Goal: Task Accomplishment & Management: Complete application form

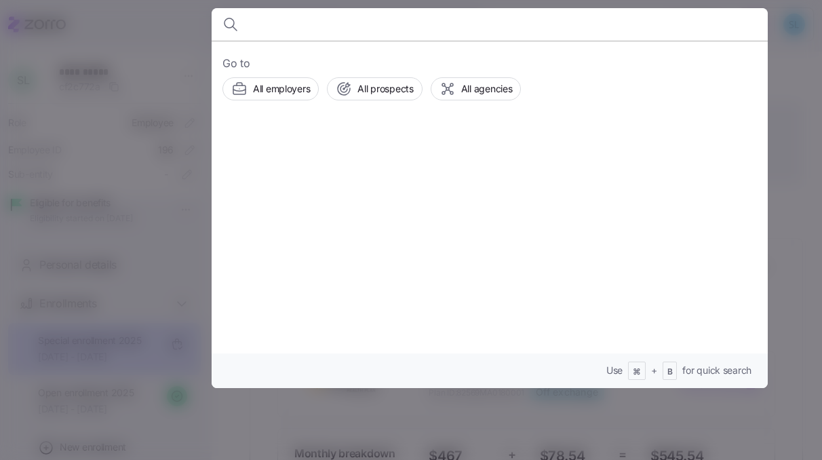
scroll to position [305, 0]
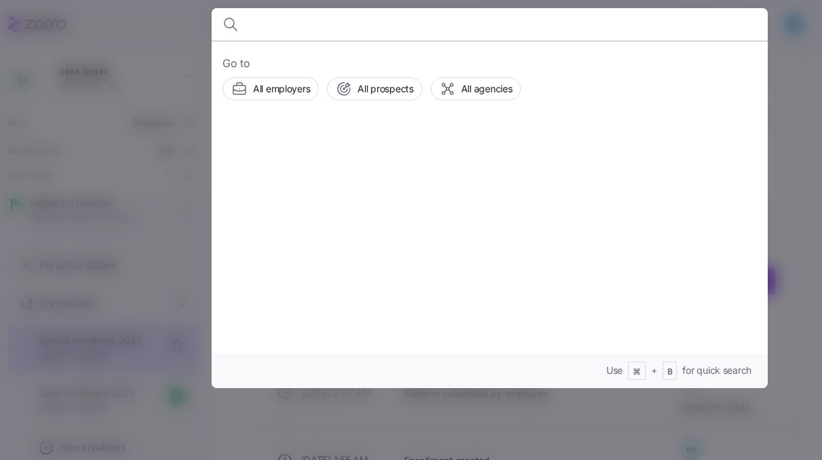
click at [773, 266] on div at bounding box center [411, 230] width 822 height 460
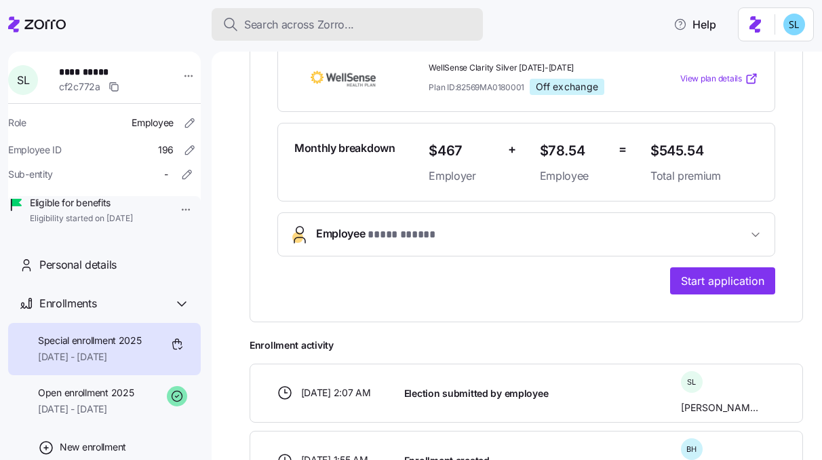
click at [386, 20] on div "Search across Zorro..." at bounding box center [348, 24] width 250 height 17
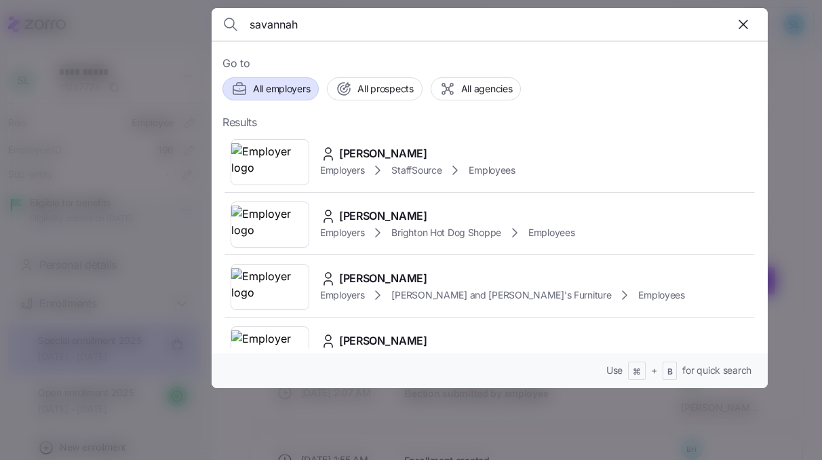
type input "savannah"
click at [279, 90] on span "All employers" at bounding box center [281, 89] width 57 height 14
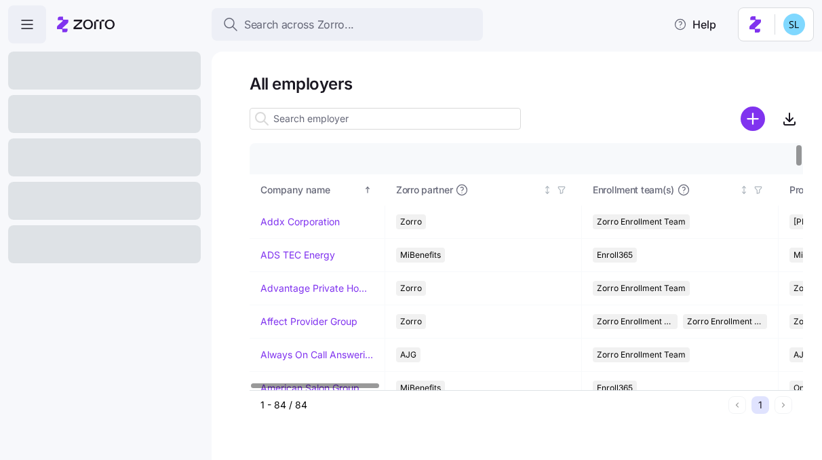
click at [330, 125] on input at bounding box center [385, 119] width 271 height 22
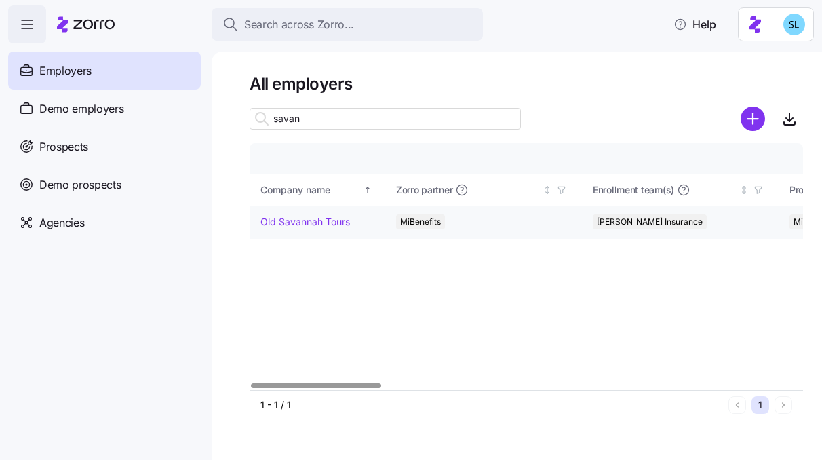
type input "savan"
click at [320, 215] on link "Old Savannah Tours" at bounding box center [306, 222] width 90 height 14
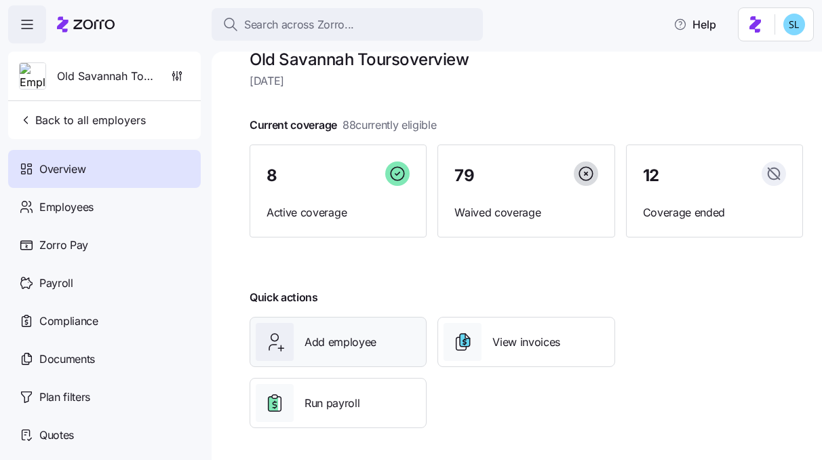
scroll to position [25, 0]
click at [183, 79] on icon "button" at bounding box center [177, 76] width 14 height 14
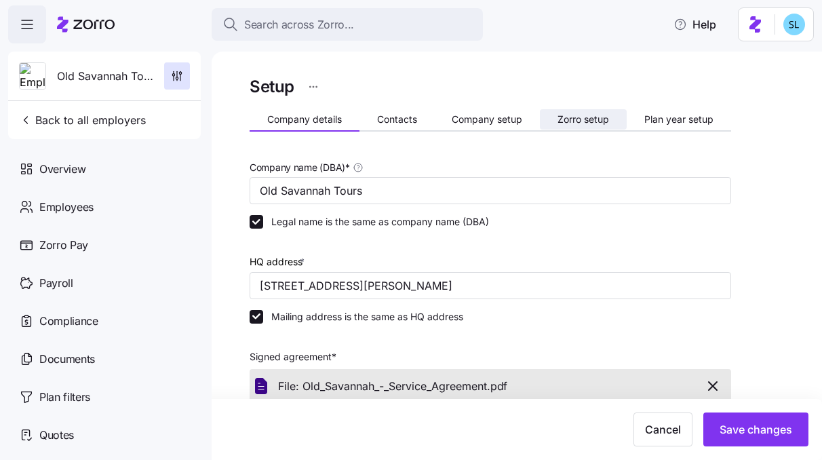
click at [570, 120] on span "Zorro setup" at bounding box center [584, 119] width 52 height 9
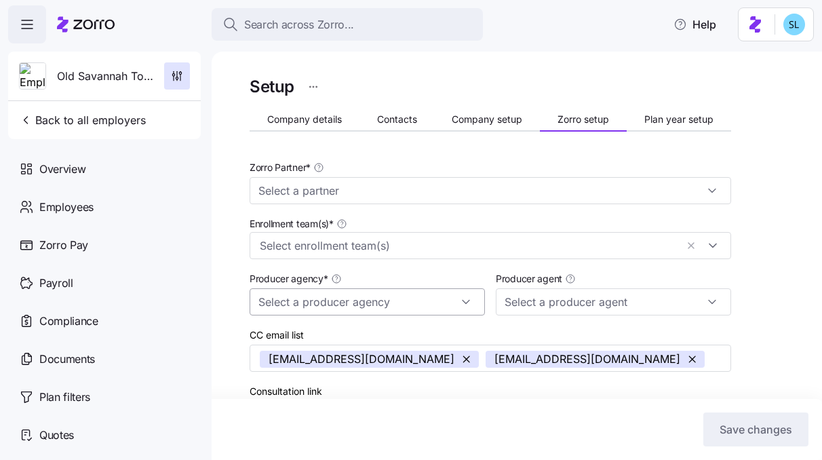
type input "MiBenefits"
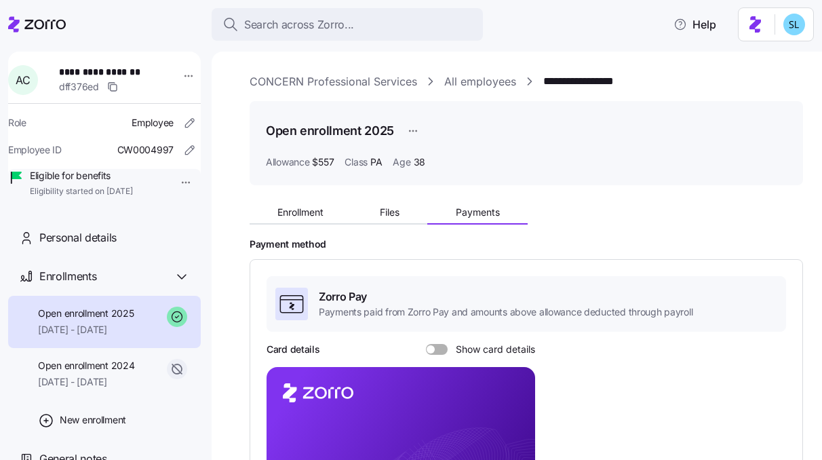
scroll to position [279, 0]
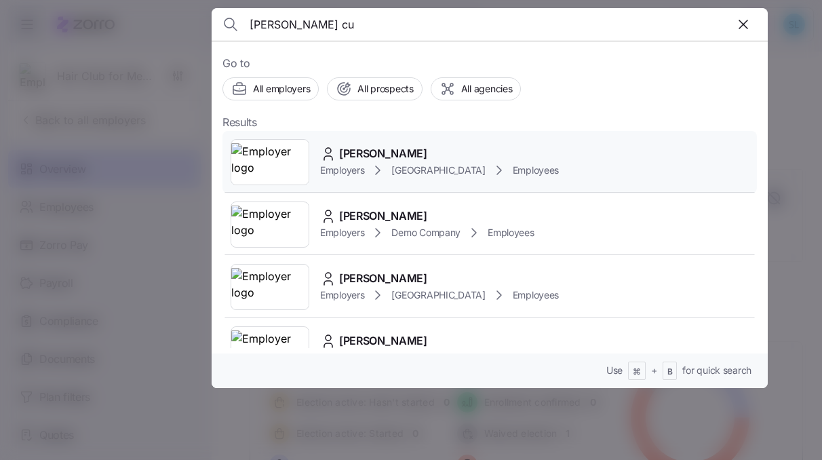
type input "[PERSON_NAME] cu"
click at [469, 149] on div "[PERSON_NAME]" at bounding box center [439, 153] width 239 height 17
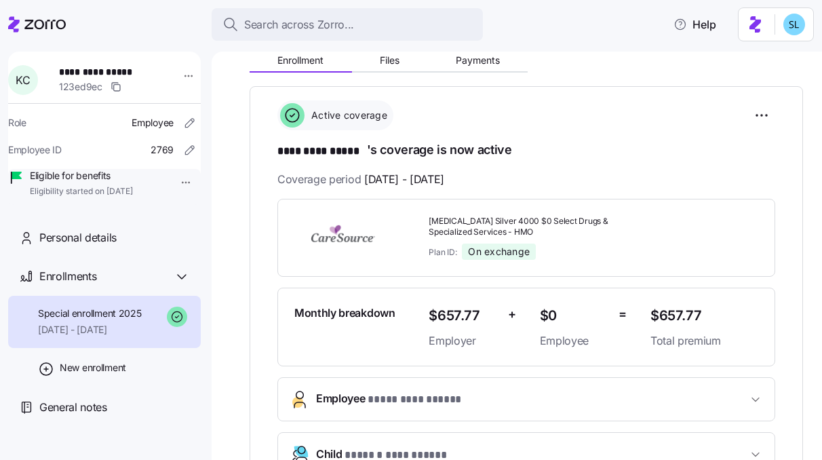
scroll to position [43, 0]
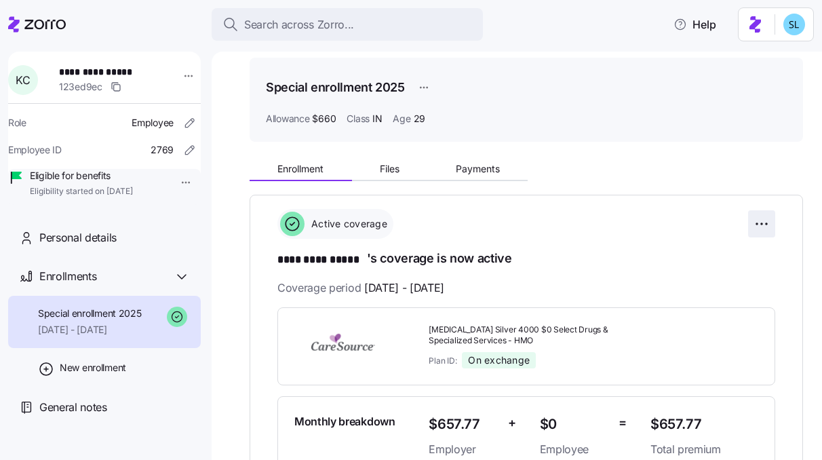
click at [760, 218] on html "**********" at bounding box center [411, 226] width 822 height 452
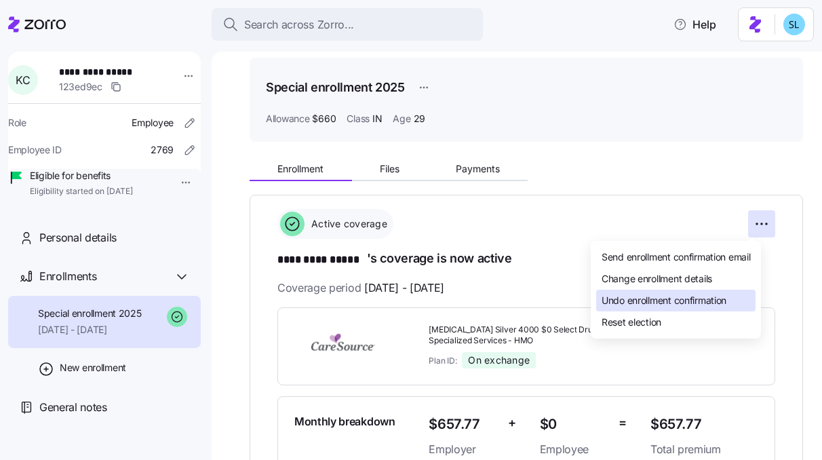
click at [739, 296] on div "Undo enrollment confirmation" at bounding box center [675, 301] width 159 height 22
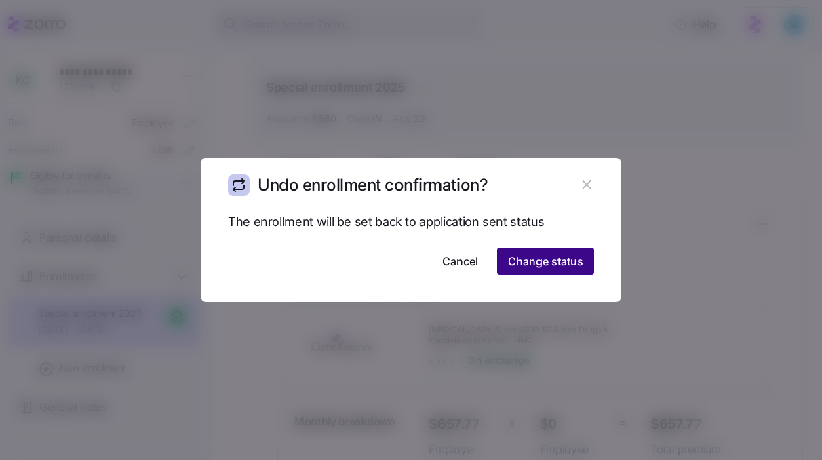
click at [564, 269] on span "Change status" at bounding box center [545, 261] width 75 height 16
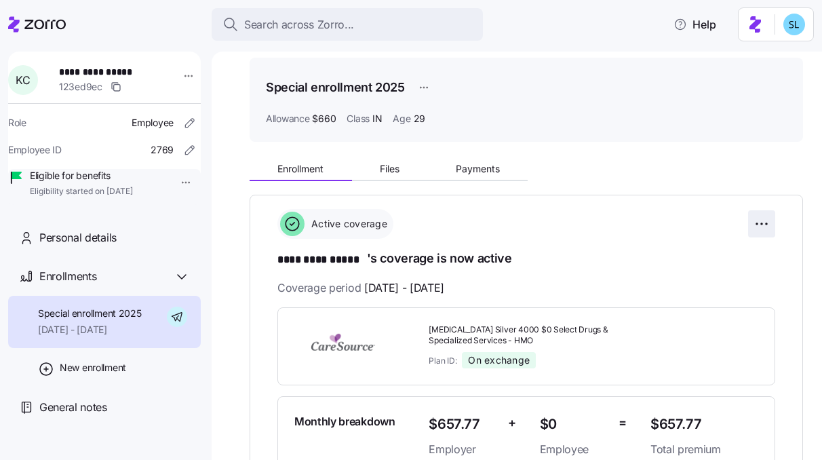
click at [757, 223] on html "**********" at bounding box center [411, 226] width 822 height 452
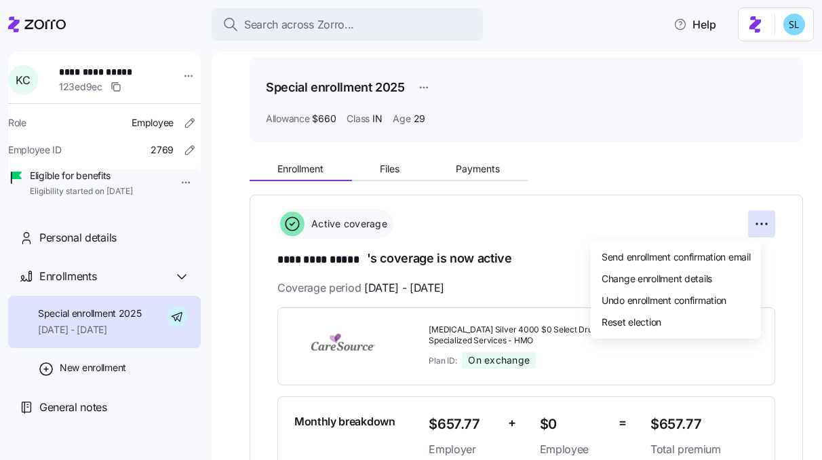
click at [740, 178] on html "**********" at bounding box center [411, 226] width 822 height 452
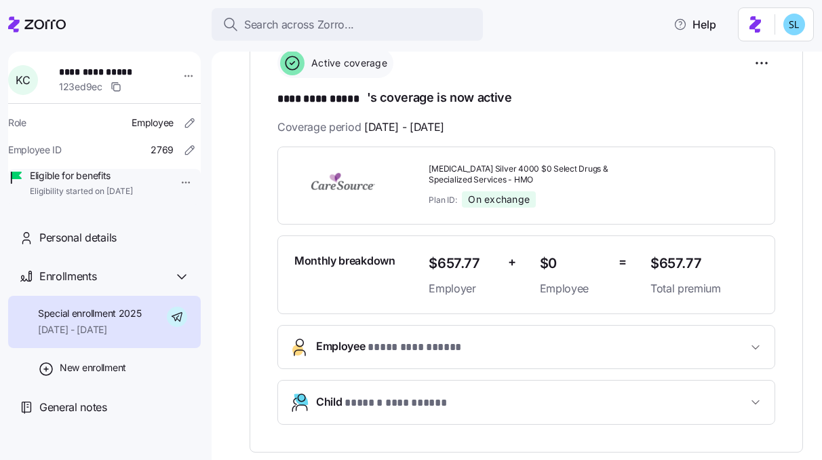
scroll to position [109, 0]
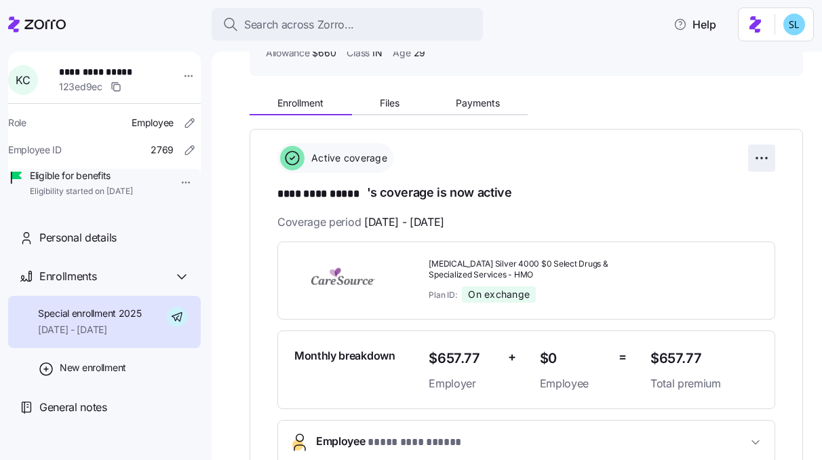
click at [746, 157] on html "**********" at bounding box center [411, 226] width 822 height 452
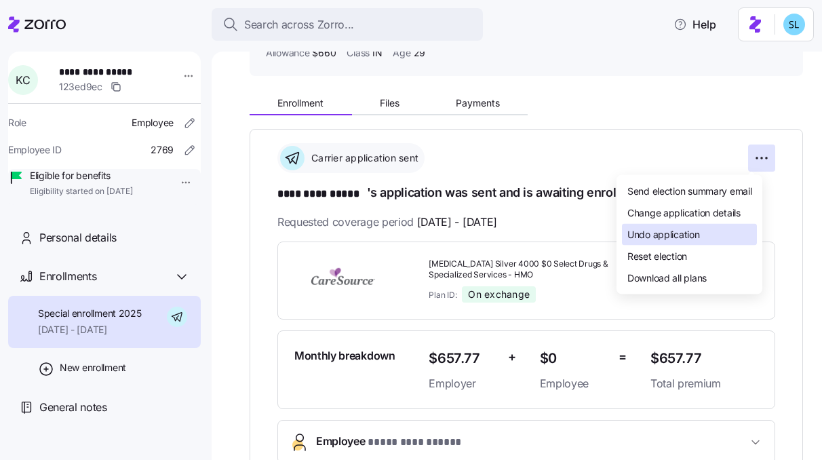
click at [720, 238] on div "Undo application" at bounding box center [689, 235] width 135 height 22
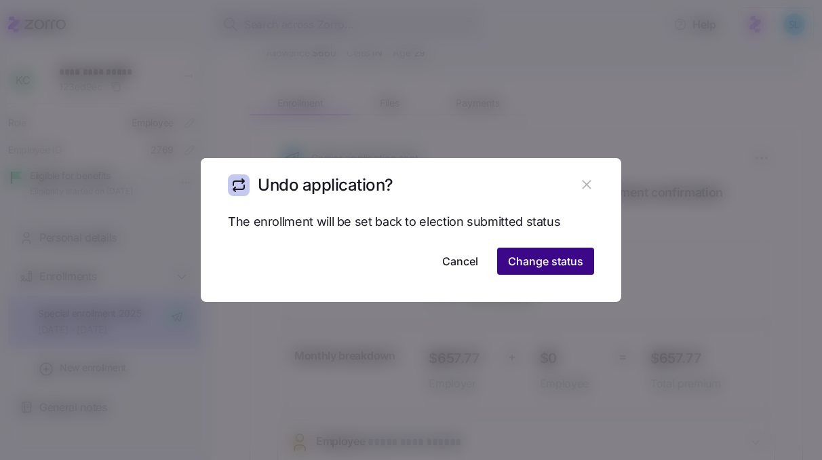
click at [567, 254] on span "Change status" at bounding box center [545, 261] width 75 height 16
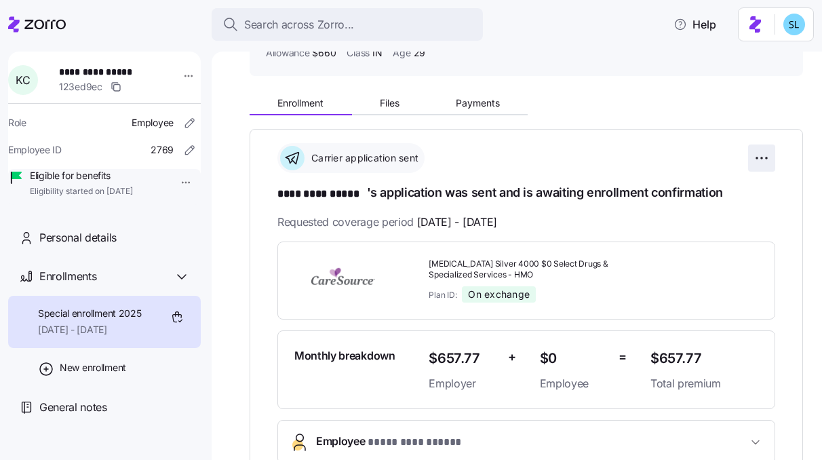
click at [755, 155] on html "**********" at bounding box center [411, 226] width 822 height 452
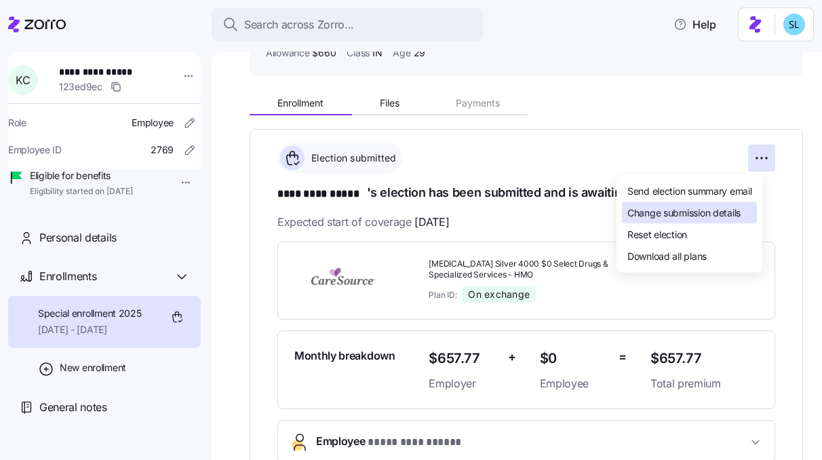
click at [744, 216] on div "Change submission details" at bounding box center [689, 213] width 135 height 22
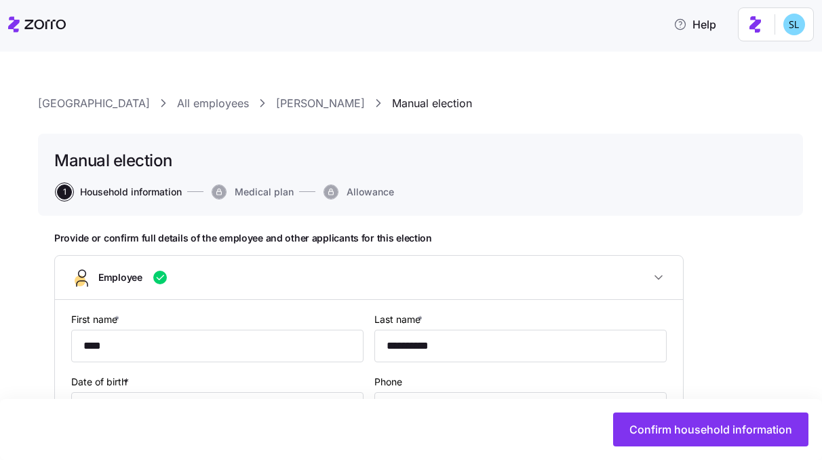
type input "IN"
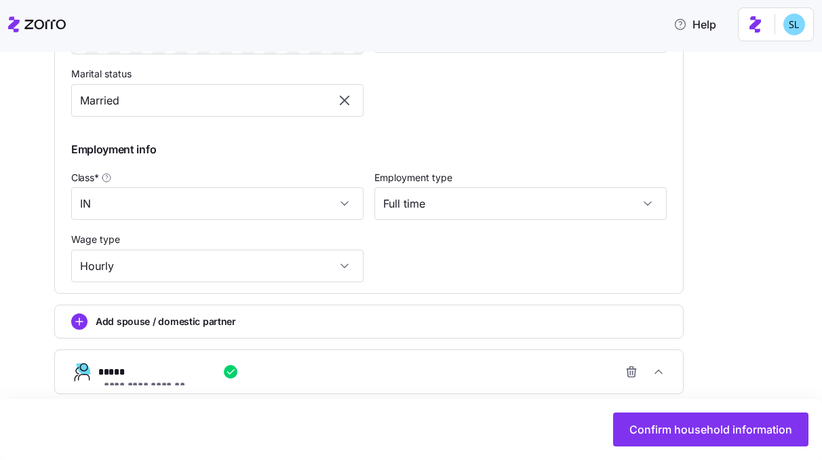
scroll to position [712, 0]
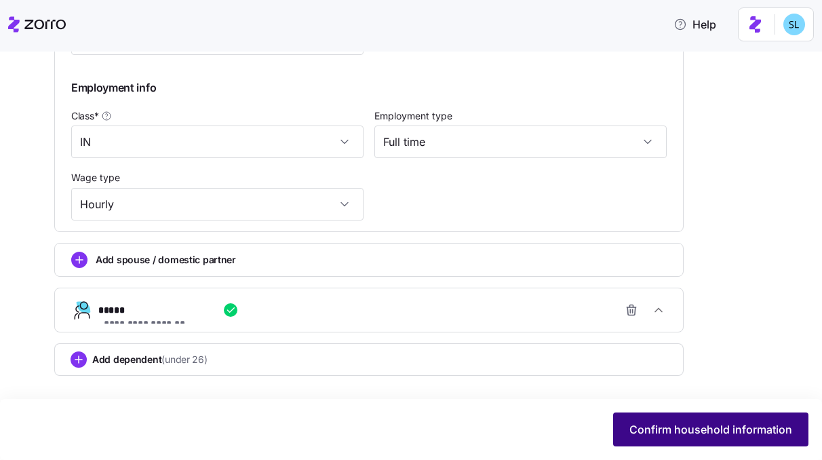
click at [744, 423] on span "Confirm household information" at bounding box center [711, 429] width 163 height 16
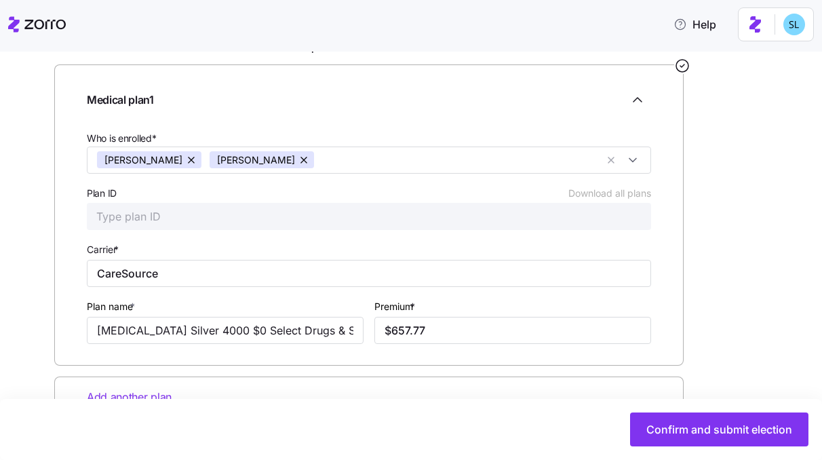
scroll to position [233, 0]
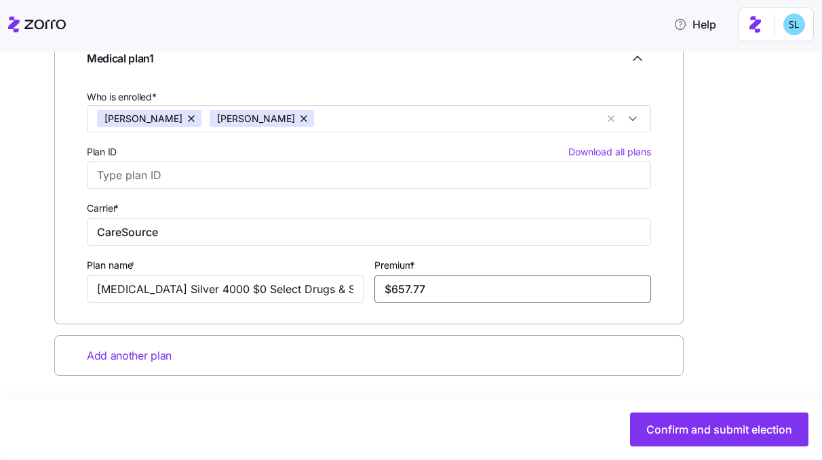
click at [404, 290] on input "$657.77" at bounding box center [512, 288] width 277 height 27
type input "$659.77"
click at [406, 288] on input "$657.77" at bounding box center [512, 288] width 277 height 27
click at [489, 301] on input "$659.77" at bounding box center [512, 288] width 277 height 27
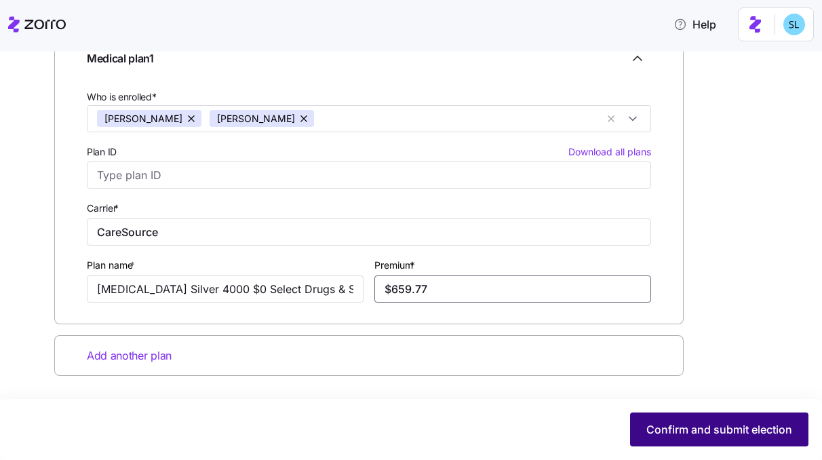
type input "$659.77"
click at [742, 427] on span "Confirm and submit election" at bounding box center [720, 429] width 146 height 16
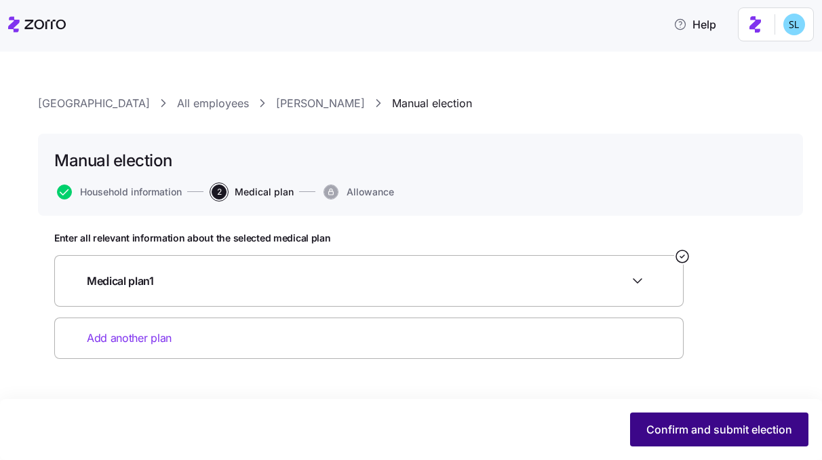
scroll to position [0, 0]
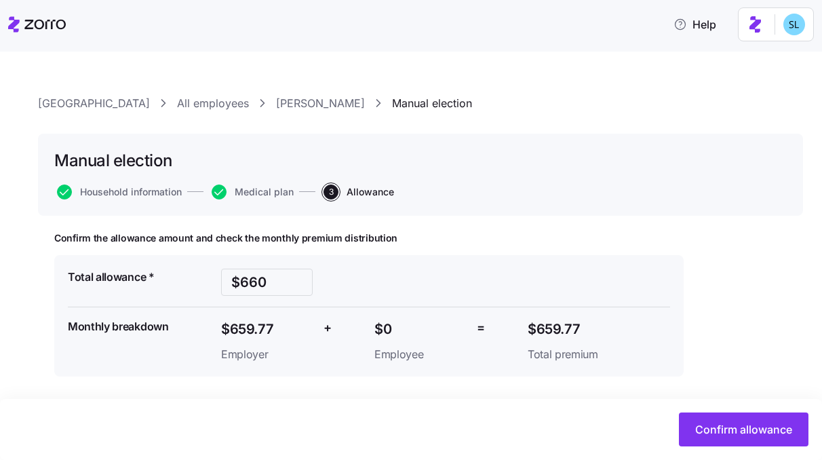
scroll to position [1, 0]
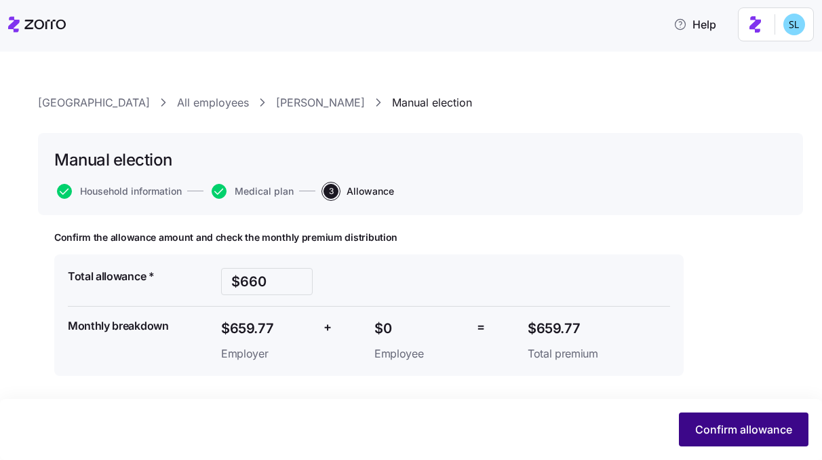
click at [714, 430] on span "Confirm allowance" at bounding box center [743, 429] width 97 height 16
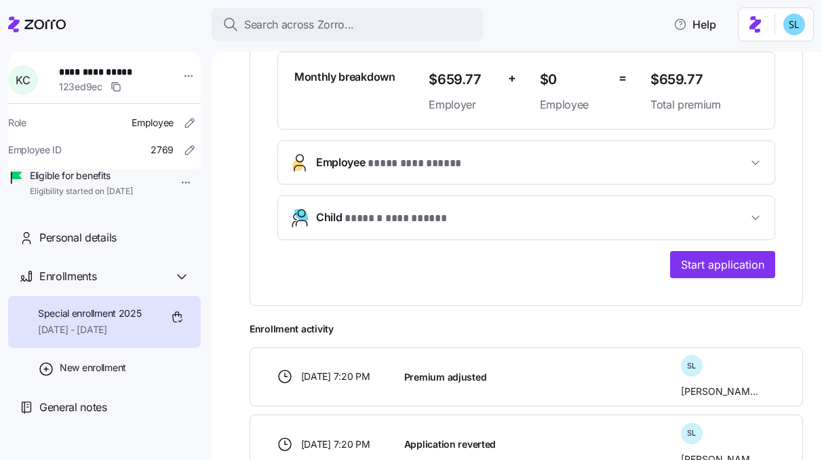
scroll to position [486, 0]
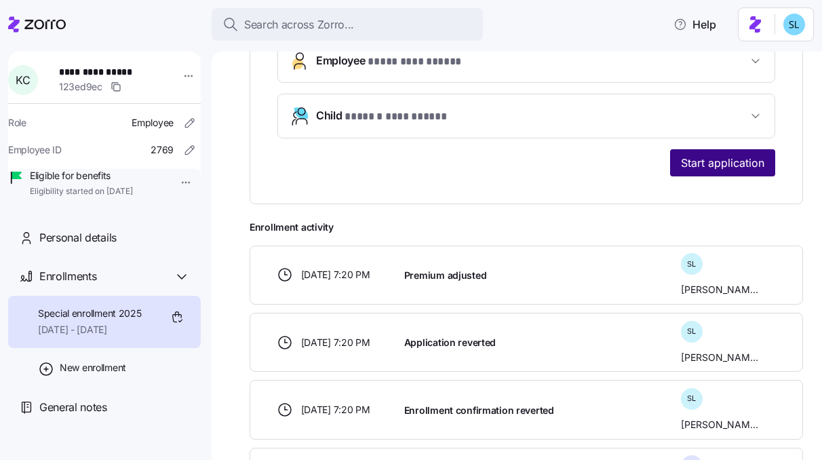
click at [715, 166] on span "Start application" at bounding box center [722, 163] width 83 height 16
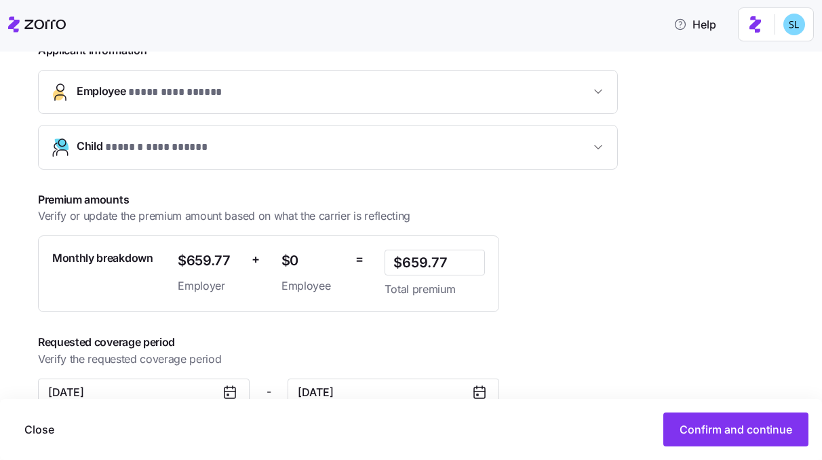
scroll to position [364, 0]
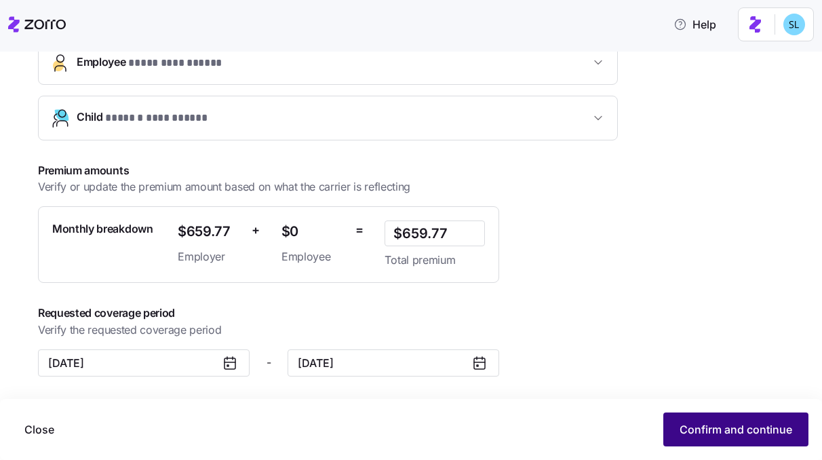
click at [719, 436] on span "Confirm and continue" at bounding box center [736, 429] width 113 height 16
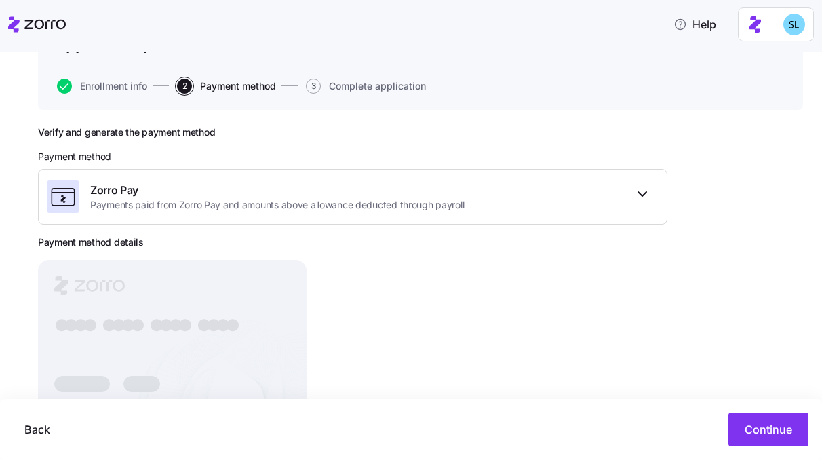
scroll to position [187, 0]
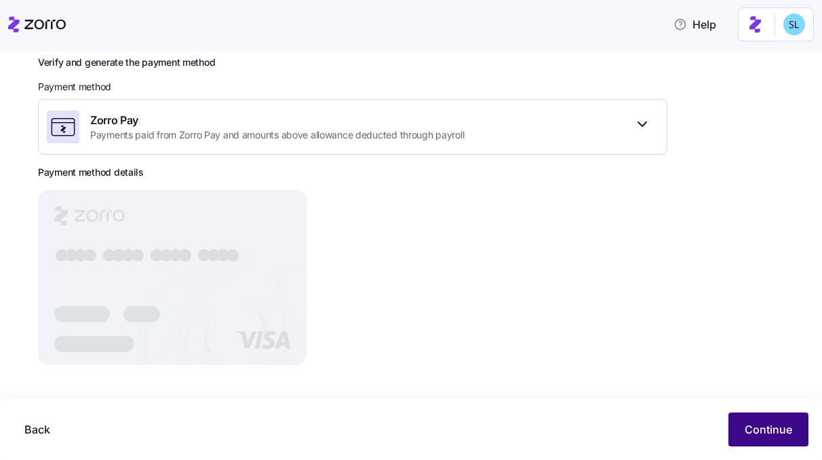
click at [756, 442] on button "Continue" at bounding box center [769, 429] width 80 height 34
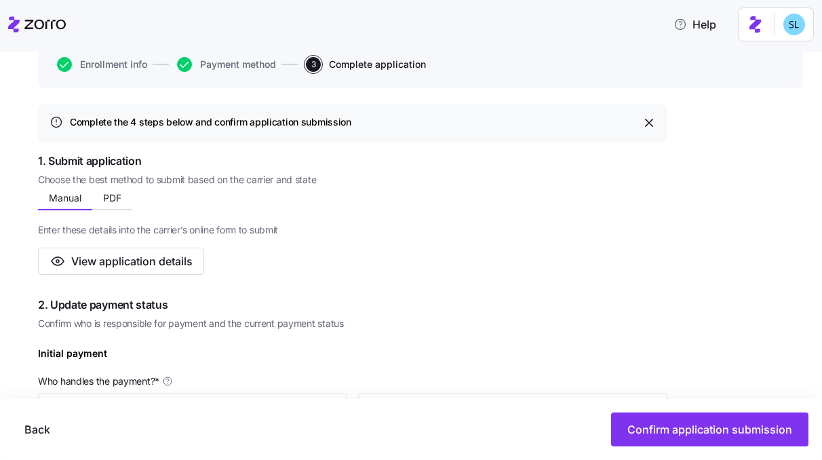
scroll to position [442, 0]
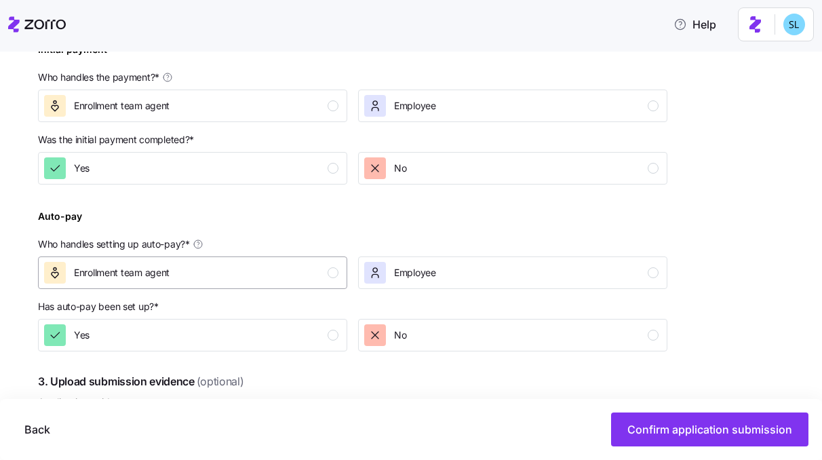
click at [311, 264] on div "Enrollment team agent" at bounding box center [191, 273] width 294 height 22
click at [323, 323] on button "Yes" at bounding box center [192, 335] width 309 height 33
click at [305, 162] on div "Yes" at bounding box center [191, 168] width 294 height 22
click at [298, 106] on div "Enrollment team agent" at bounding box center [191, 106] width 294 height 22
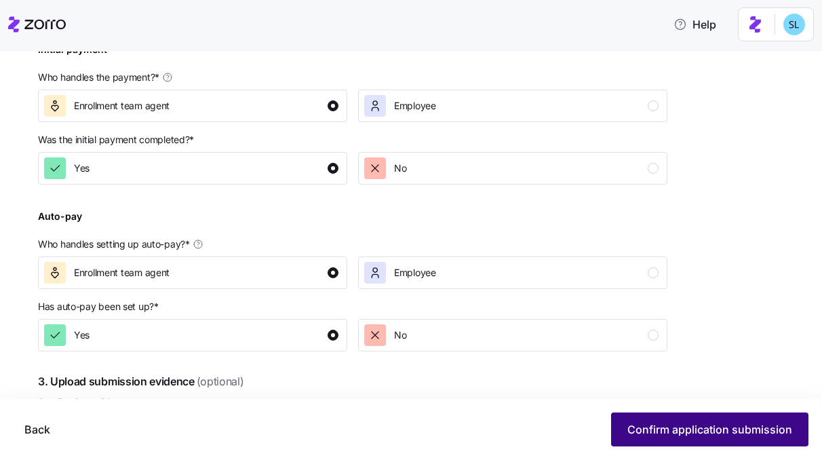
click at [708, 427] on span "Confirm application submission" at bounding box center [710, 429] width 165 height 16
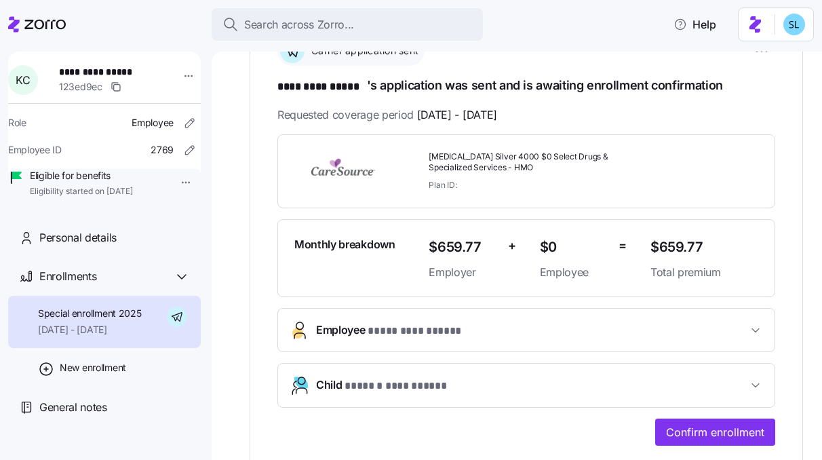
scroll to position [433, 0]
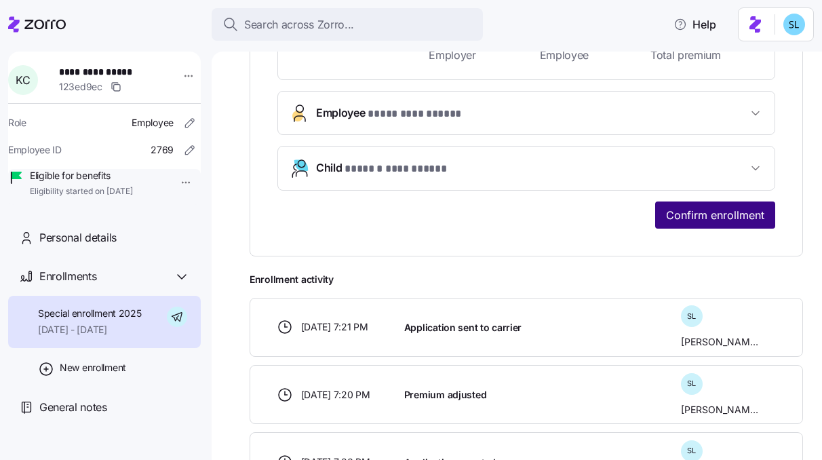
click at [697, 213] on span "Confirm enrollment" at bounding box center [715, 215] width 98 height 16
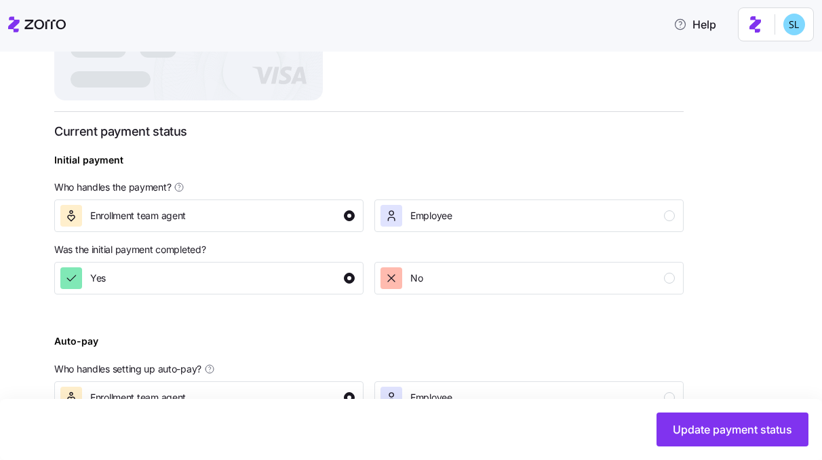
scroll to position [522, 0]
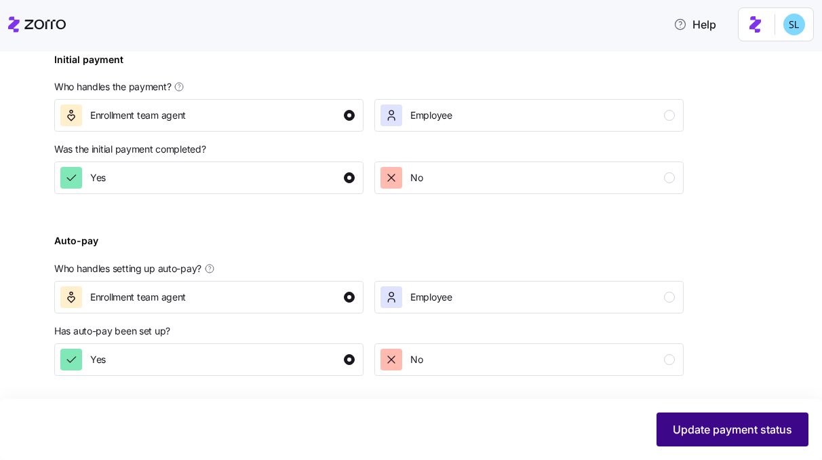
click at [710, 424] on span "Update payment status" at bounding box center [732, 429] width 119 height 16
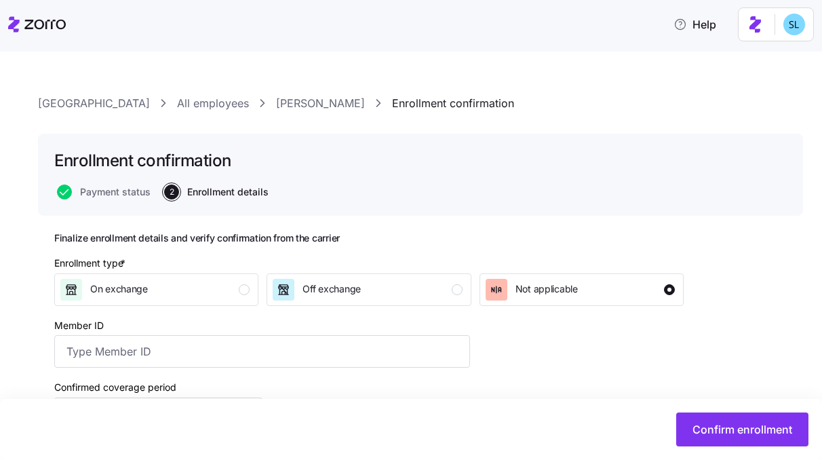
scroll to position [246, 0]
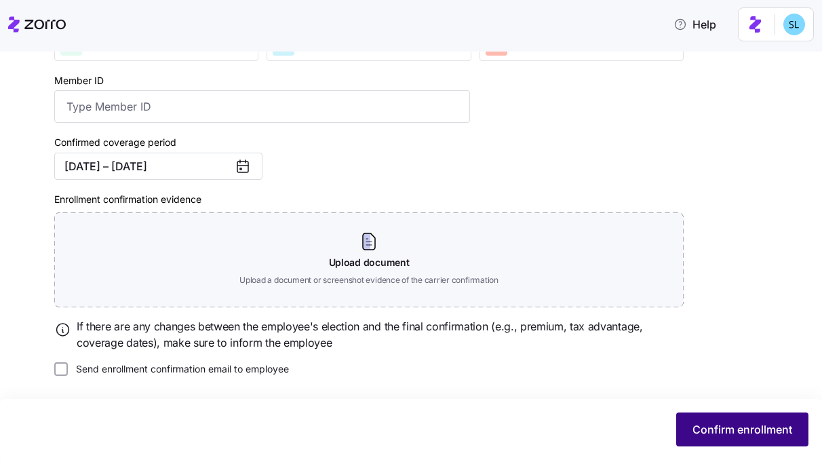
click at [716, 428] on span "Confirm enrollment" at bounding box center [743, 429] width 100 height 16
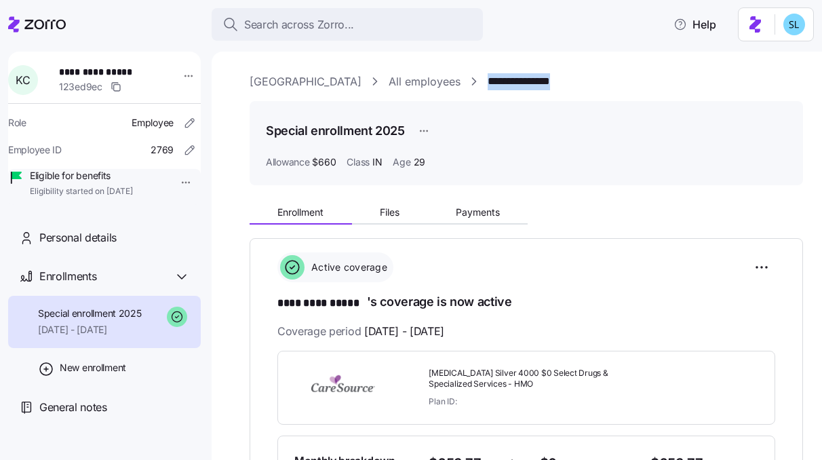
drag, startPoint x: 594, startPoint y: 84, endPoint x: 494, endPoint y: 85, distance: 100.4
click at [494, 85] on div "**********" at bounding box center [527, 81] width 554 height 17
copy link "**********"
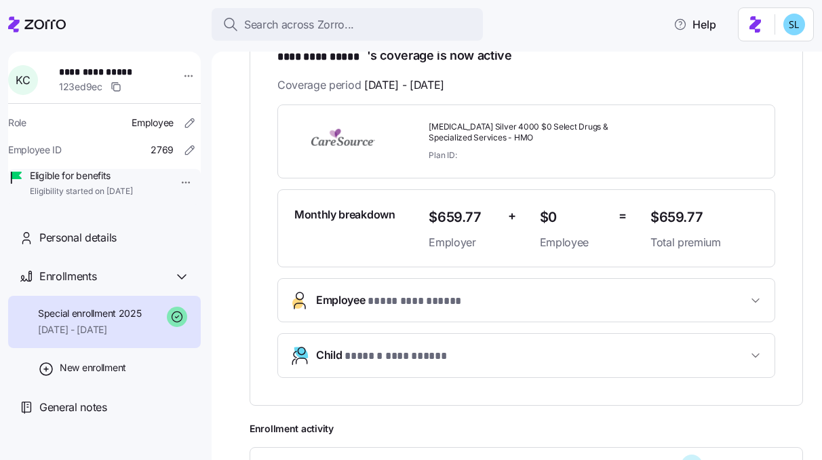
click at [672, 212] on span "$659.77" at bounding box center [705, 217] width 108 height 22
copy span "$659.77"
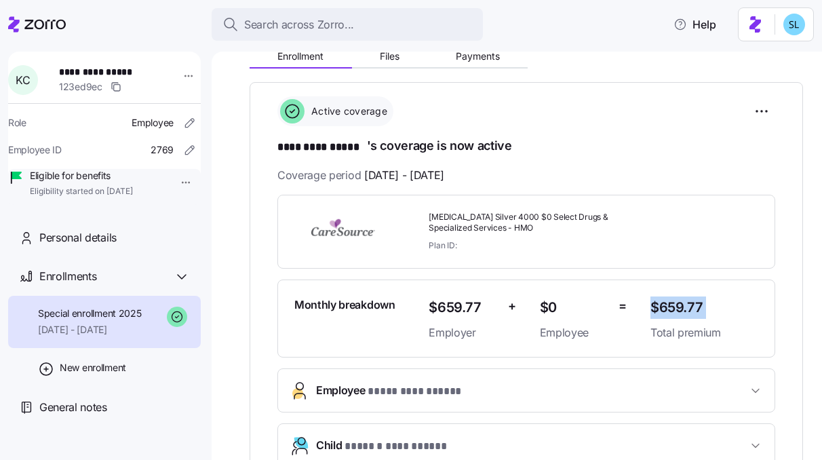
scroll to position [120, 0]
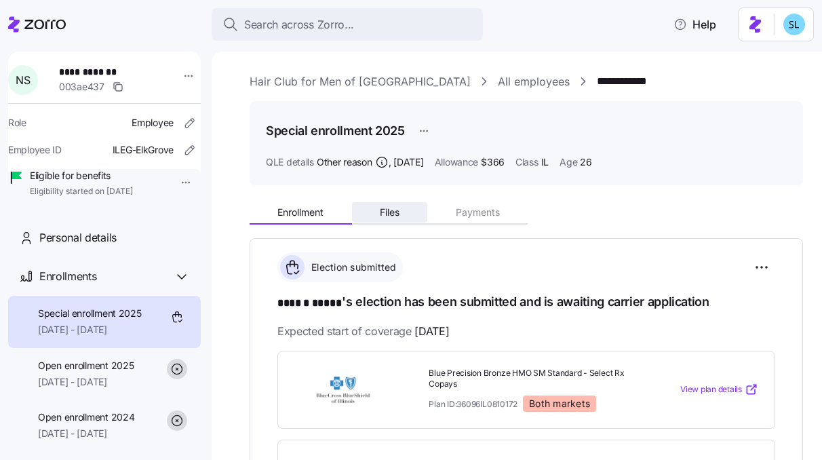
click at [407, 210] on button "Files" at bounding box center [390, 212] width 76 height 20
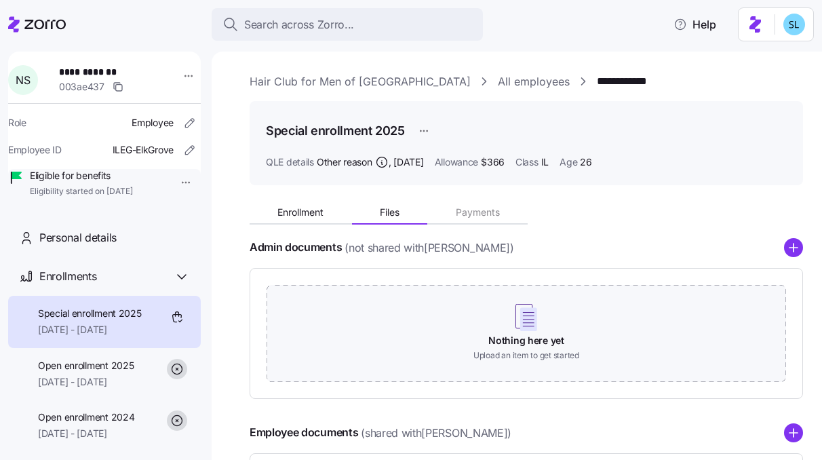
scroll to position [122, 0]
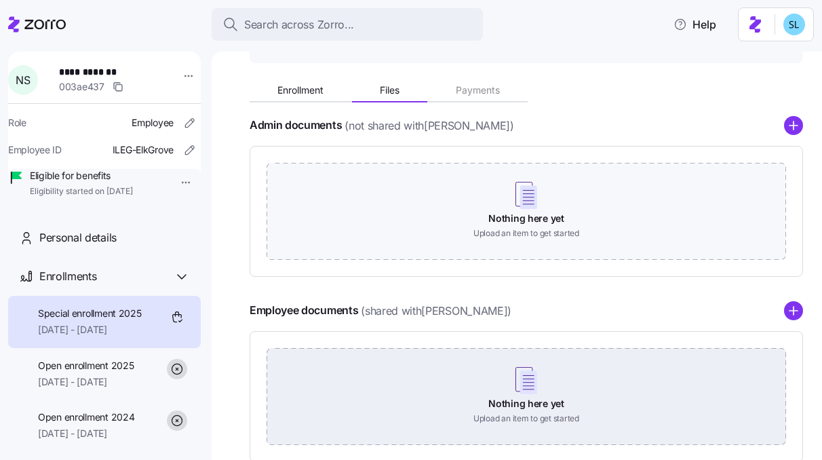
click at [448, 389] on div "Nothing here yet Upload an item to get started" at bounding box center [527, 395] width 520 height 95
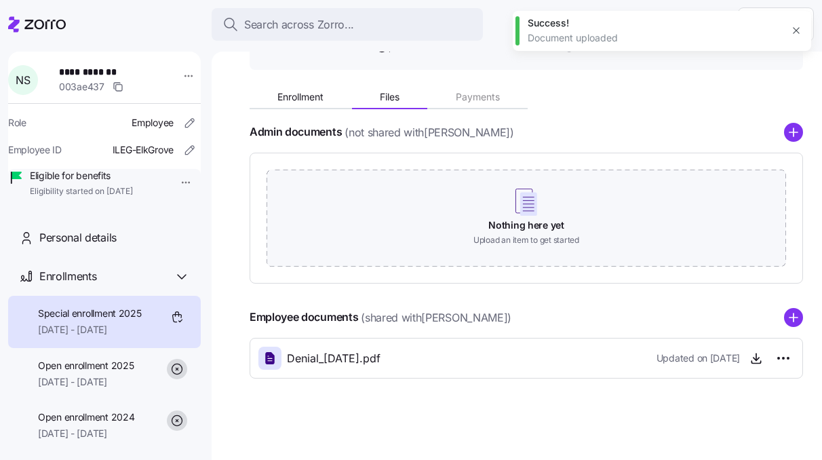
scroll to position [115, 0]
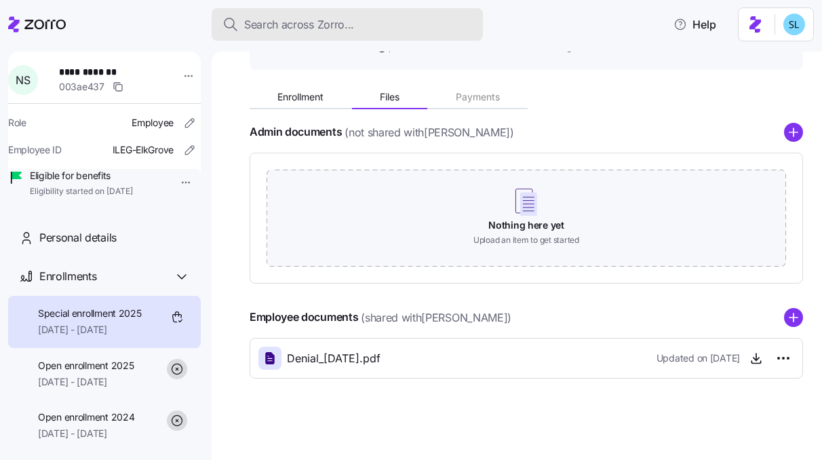
click at [339, 28] on span "Search across Zorro..." at bounding box center [299, 24] width 110 height 17
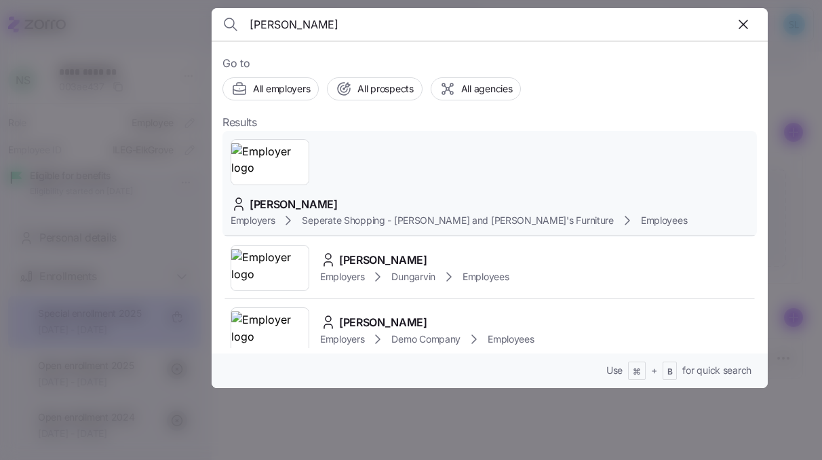
type input "Brenda rub"
click at [338, 196] on span "Brenda Rubin" at bounding box center [294, 204] width 88 height 17
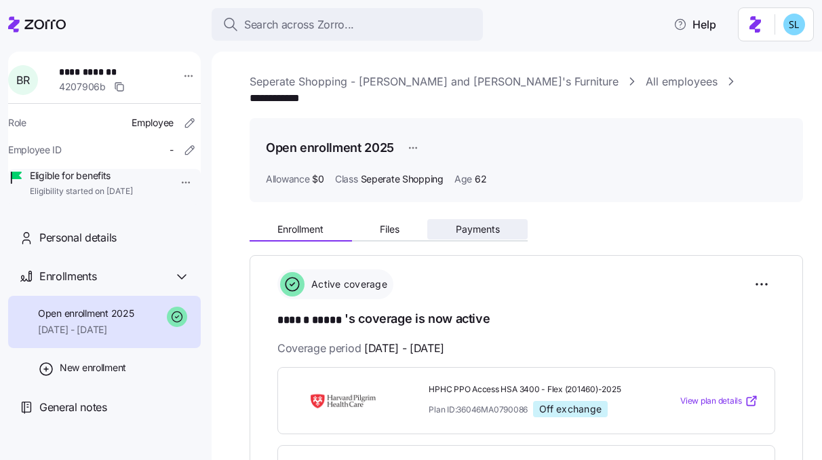
click at [466, 225] on span "Payments" at bounding box center [478, 229] width 44 height 9
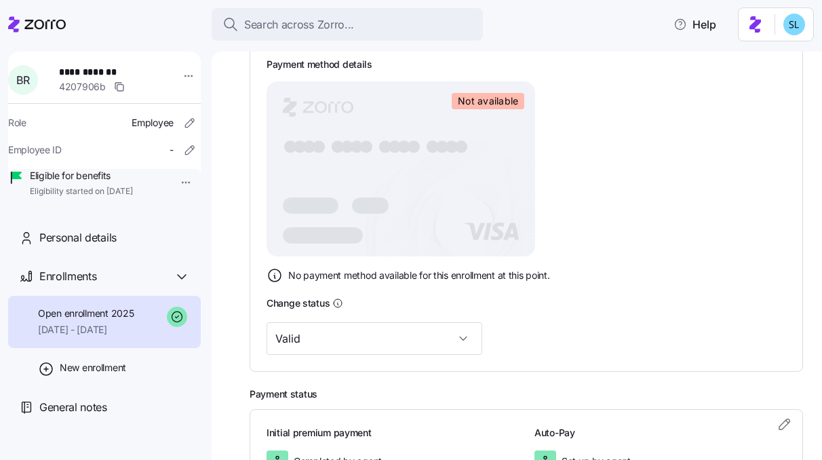
scroll to position [393, 0]
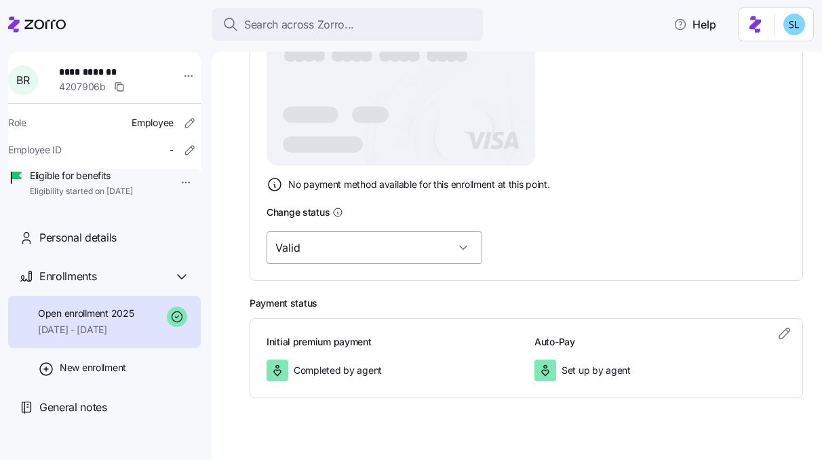
click at [371, 239] on input "Valid" at bounding box center [375, 247] width 216 height 33
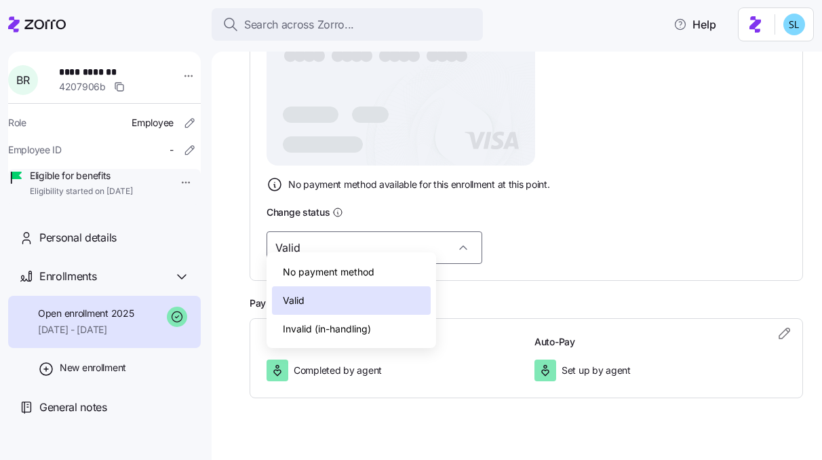
click at [505, 231] on div "Valid" at bounding box center [527, 247] width 520 height 33
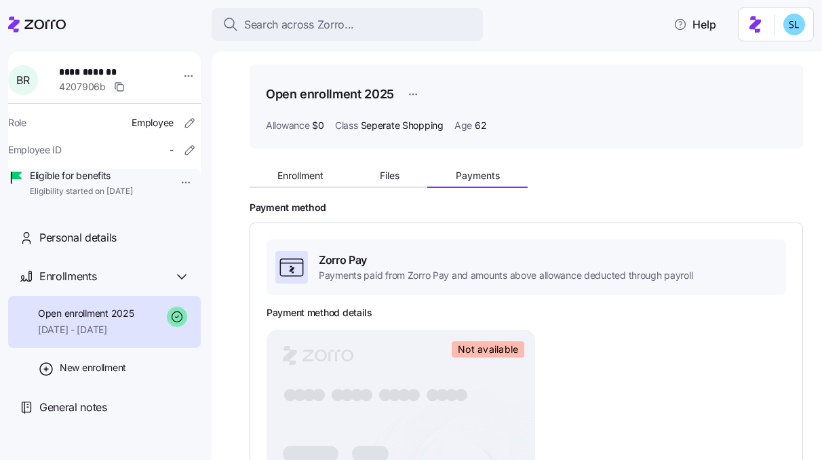
scroll to position [0, 0]
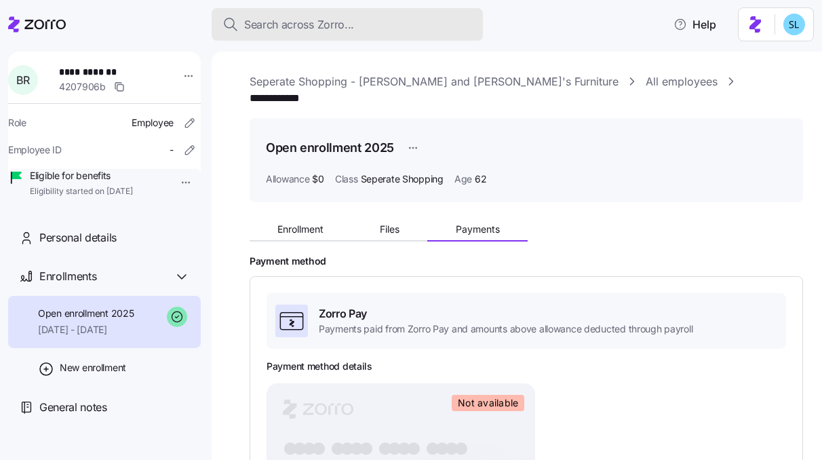
click at [359, 35] on button "Search across Zorro..." at bounding box center [347, 24] width 271 height 33
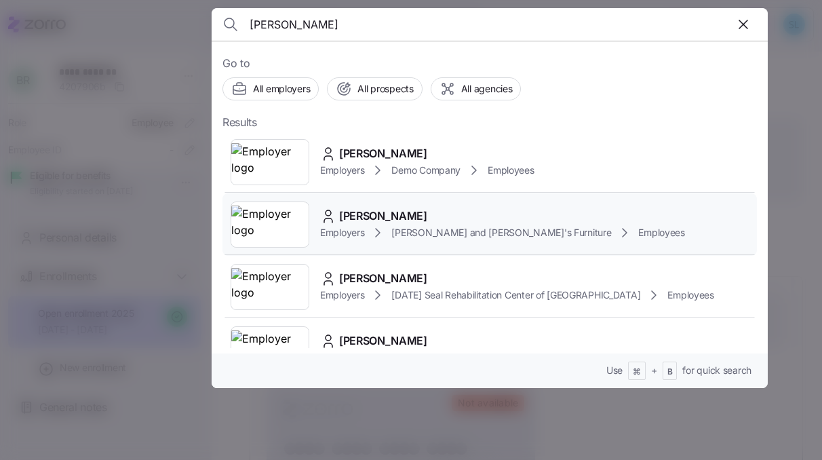
type input "larry rub"
click at [436, 204] on div "LARRY RUBIN Employers Bernie and Phyl's Furniture Employees" at bounding box center [490, 224] width 535 height 62
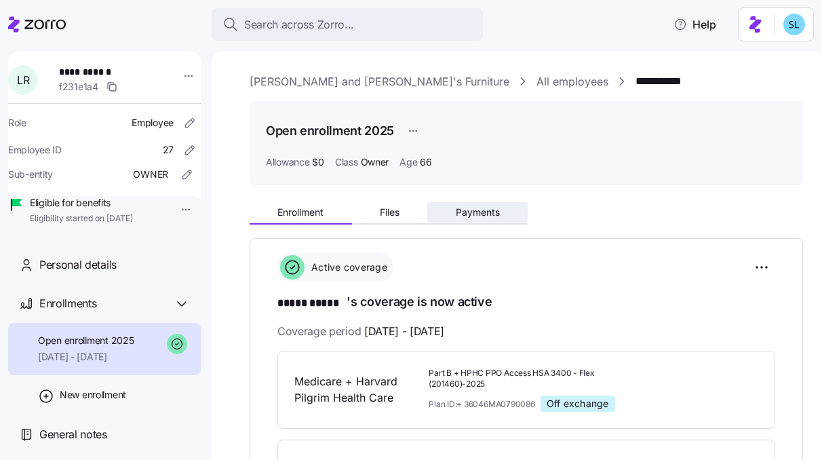
click at [469, 222] on button "Payments" at bounding box center [477, 212] width 100 height 20
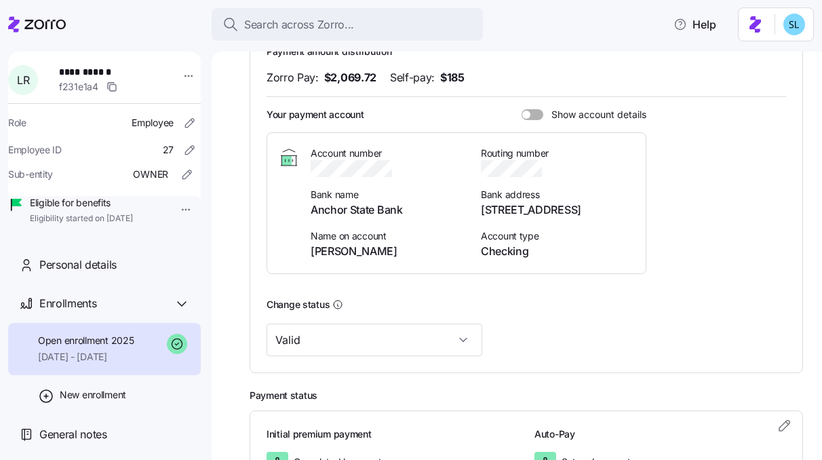
scroll to position [293, 0]
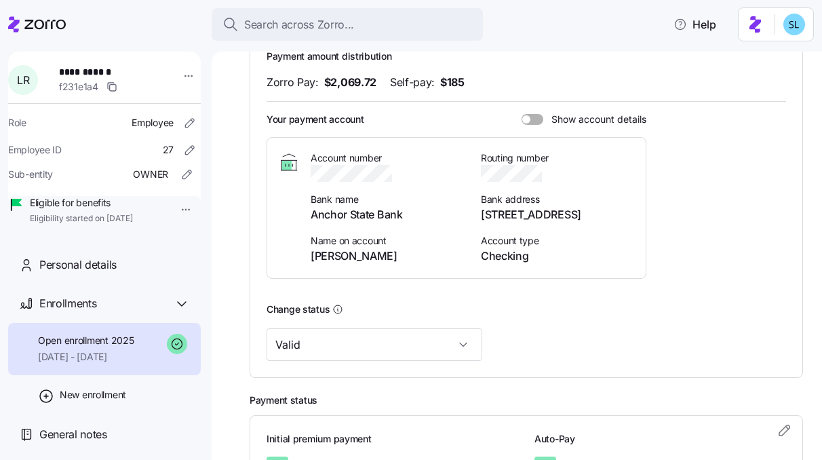
click at [531, 128] on div "Payment amount distribution Zorro Pay: $2,069.72 Self-pay: $185 Your payment ac…" at bounding box center [527, 170] width 520 height 240
click at [531, 122] on span at bounding box center [538, 119] width 14 height 11
click at [522, 114] on input "Show account details" at bounding box center [522, 114] width 0 height 0
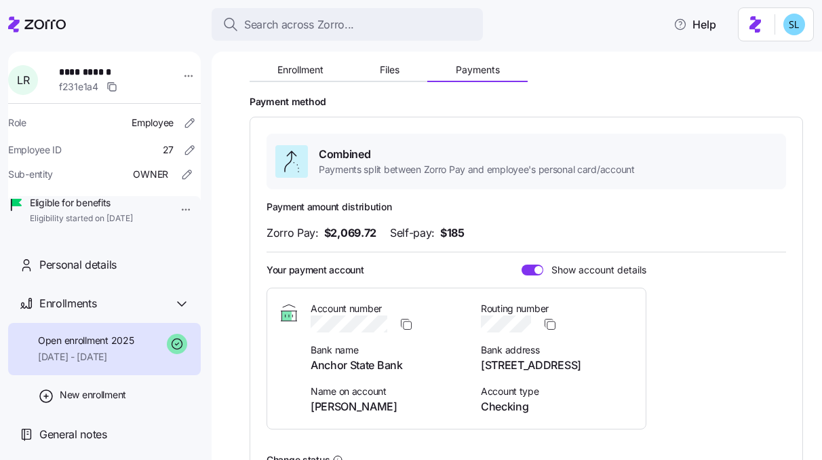
scroll to position [89, 0]
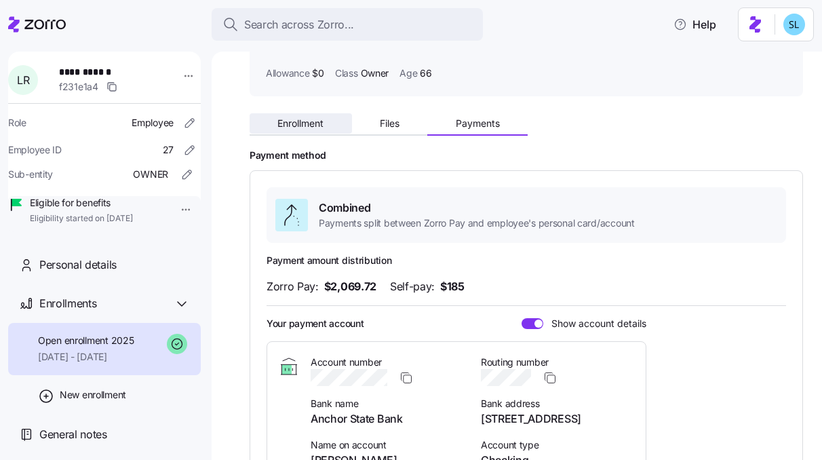
click at [314, 126] on span "Enrollment" at bounding box center [300, 123] width 46 height 9
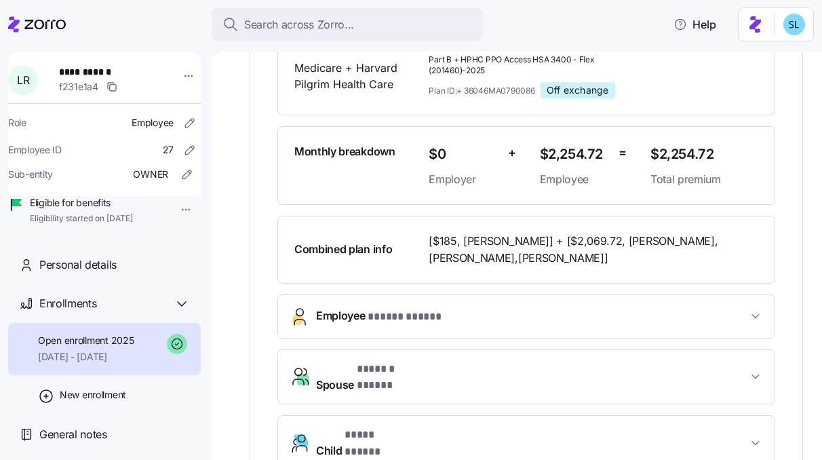
scroll to position [386, 0]
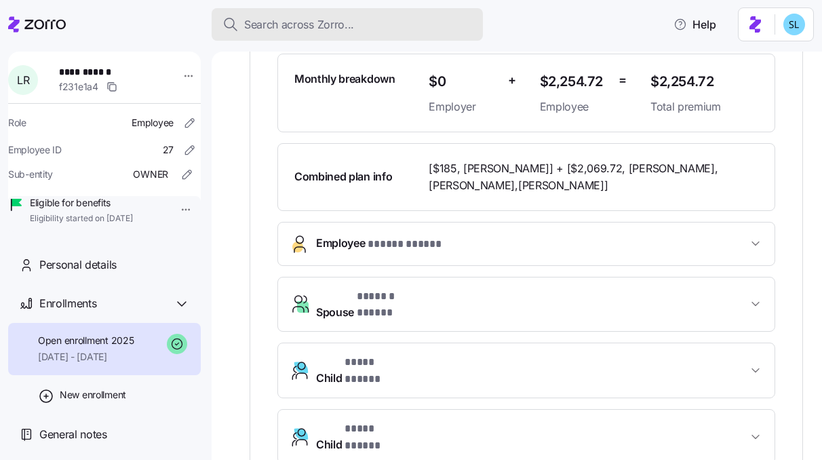
click at [326, 28] on span "Search across Zorro..." at bounding box center [299, 24] width 110 height 17
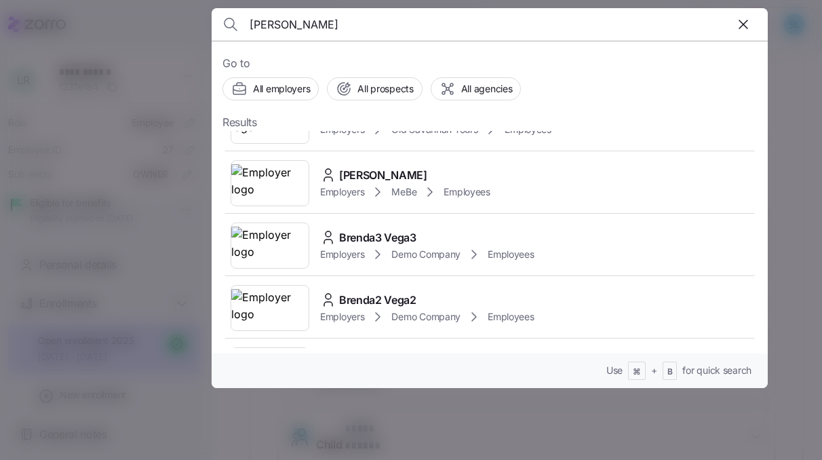
scroll to position [1456, 0]
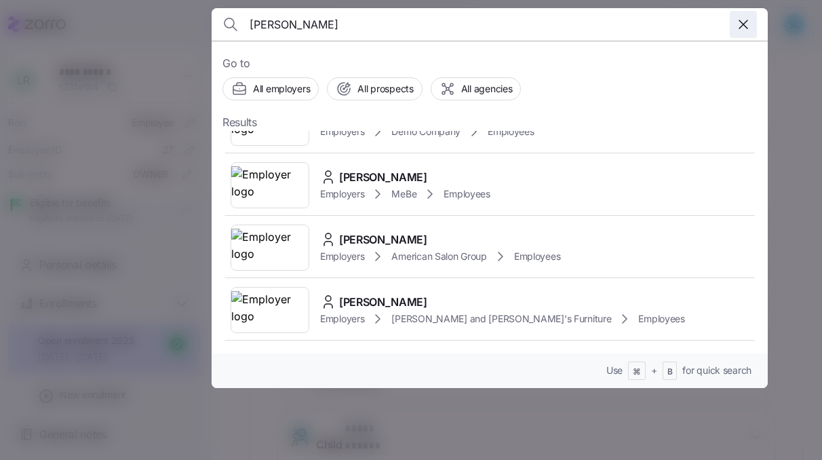
type input "brenda"
click at [742, 28] on icon "button" at bounding box center [743, 24] width 16 height 16
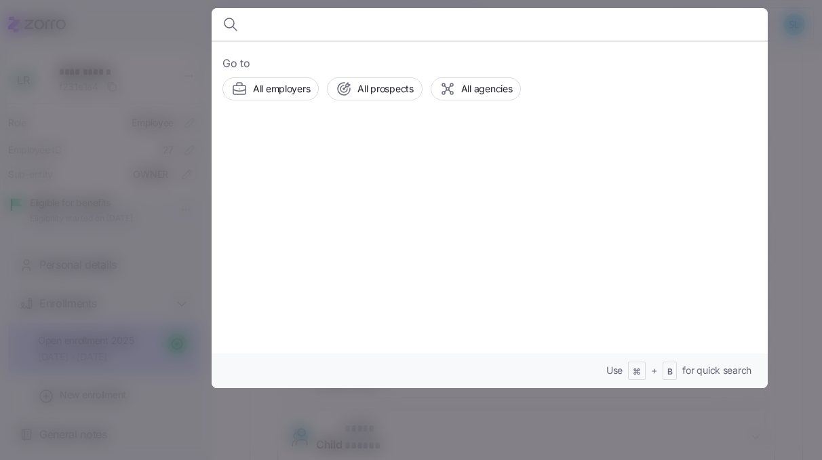
click at [205, 358] on div at bounding box center [411, 230] width 822 height 460
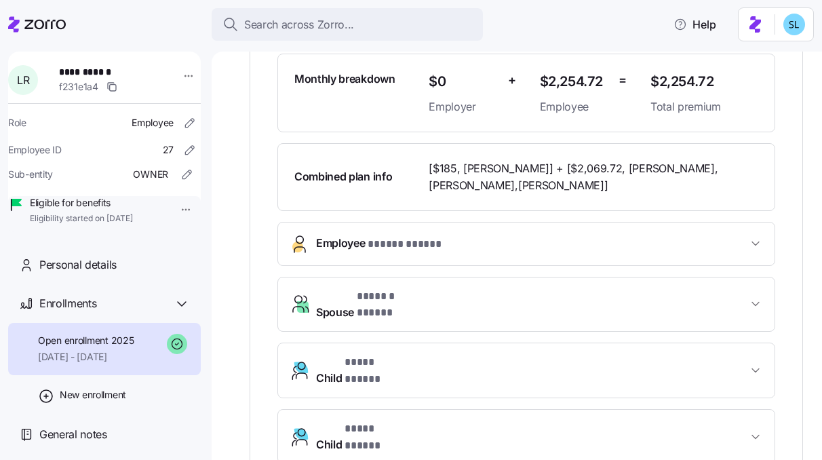
click at [46, 20] on icon at bounding box center [37, 24] width 58 height 16
